Goal: Navigation & Orientation: Find specific page/section

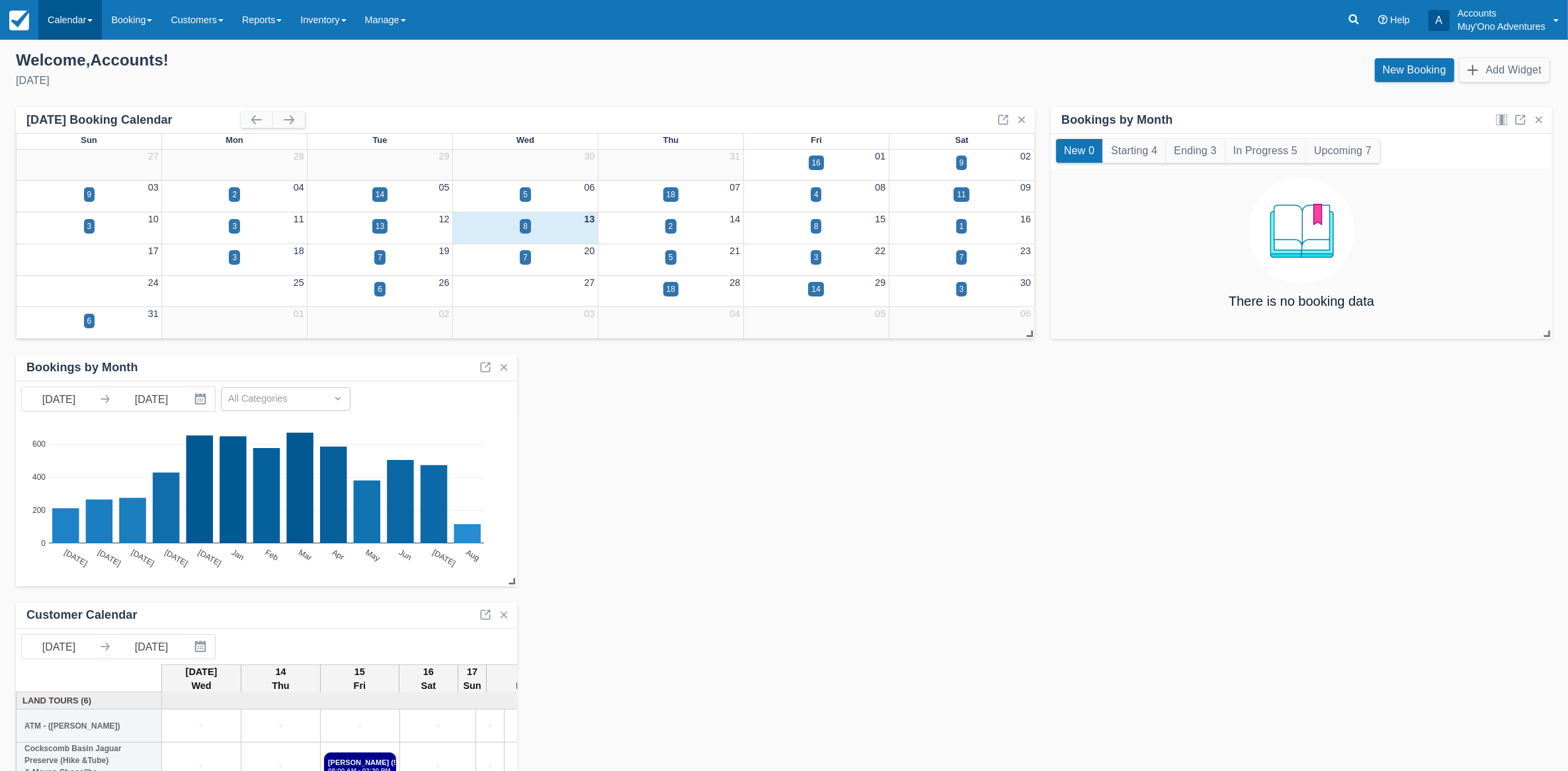
drag, startPoint x: 85, startPoint y: 18, endPoint x: 74, endPoint y: 38, distance: 22.8
click at [85, 18] on link "Calendar" at bounding box center [69, 20] width 63 height 40
click at [73, 134] on link "Month" at bounding box center [91, 125] width 104 height 27
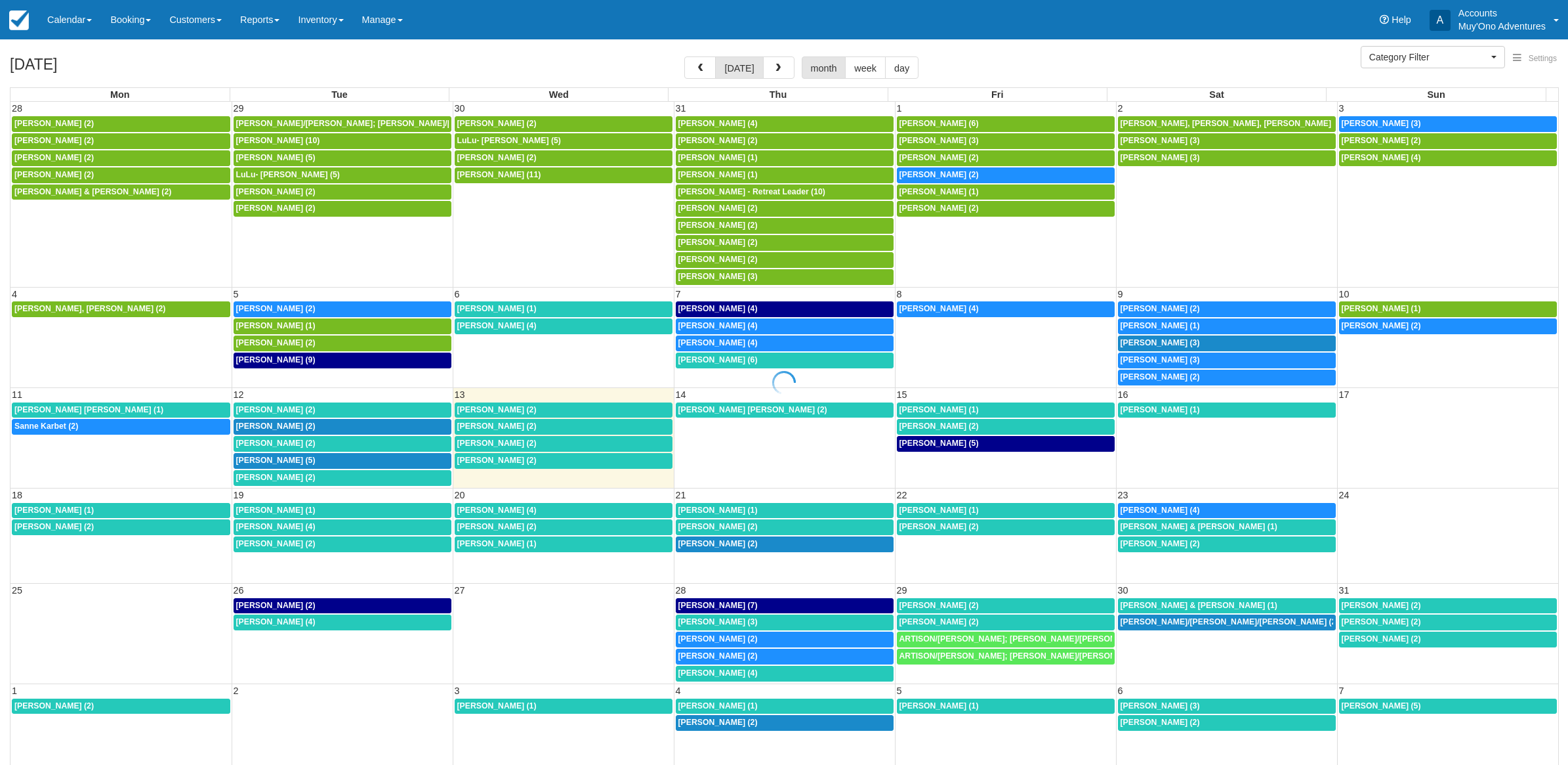
select select
